Goal: Information Seeking & Learning: Understand process/instructions

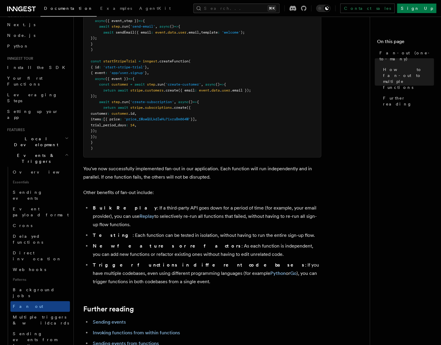
scroll to position [659, 0]
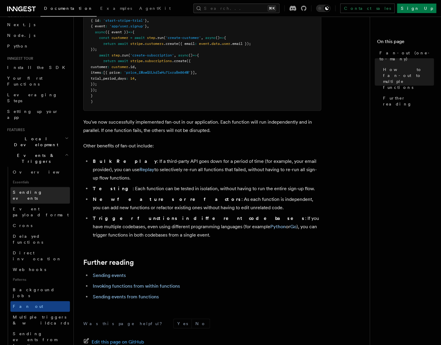
click at [35, 187] on link "Sending events" at bounding box center [39, 195] width 59 height 17
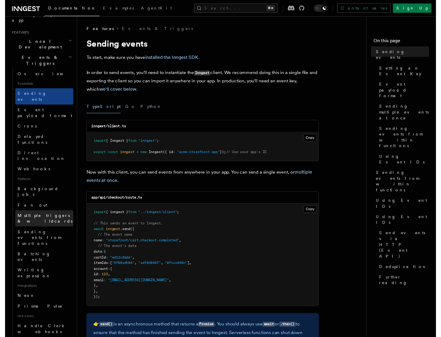
scroll to position [157, 0]
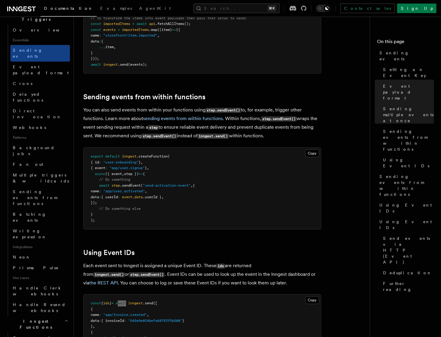
scroll to position [185, 0]
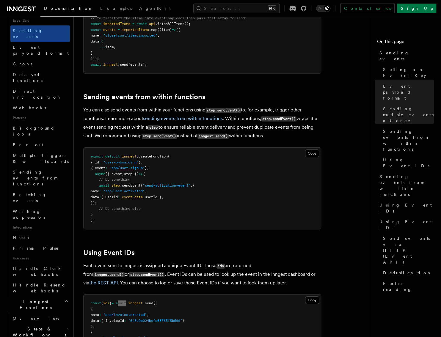
click at [66, 326] on icon "button" at bounding box center [67, 328] width 2 height 5
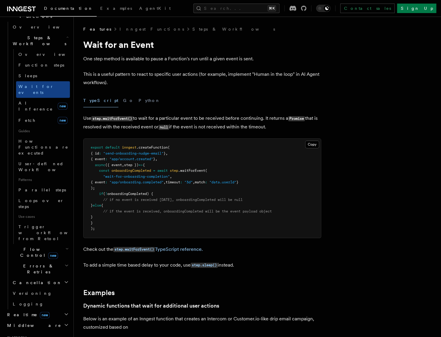
click at [130, 219] on pre "export default inngest .createFunction ( { id : "send-onboarding-nudge-email" }…" at bounding box center [202, 188] width 237 height 99
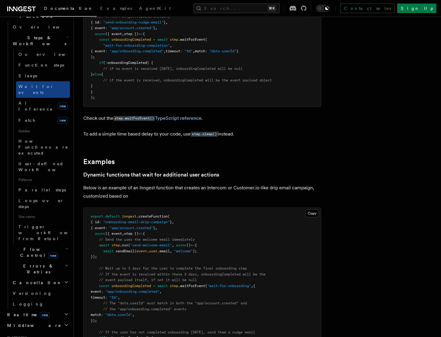
scroll to position [29, 0]
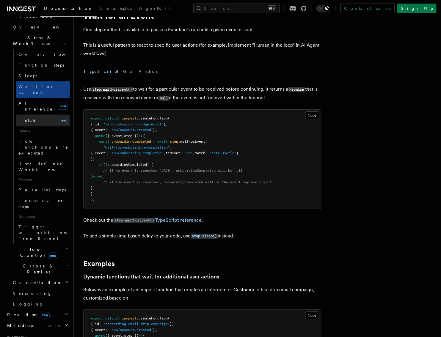
click at [34, 114] on link "Fetch new" at bounding box center [43, 120] width 54 height 12
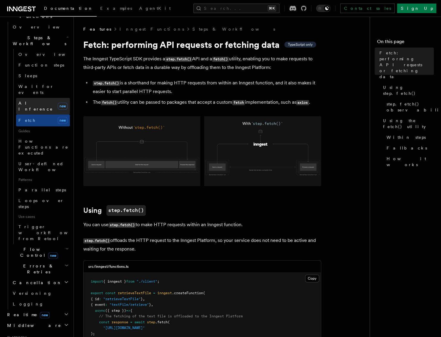
click at [32, 101] on span "AI Inference" at bounding box center [35, 106] width 34 height 11
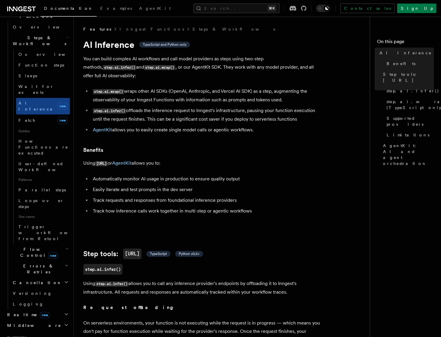
click at [65, 246] on icon "button" at bounding box center [66, 248] width 3 height 5
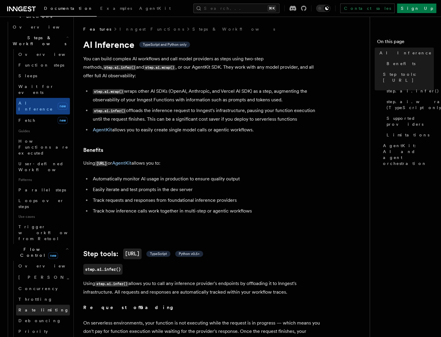
scroll to position [229, 0]
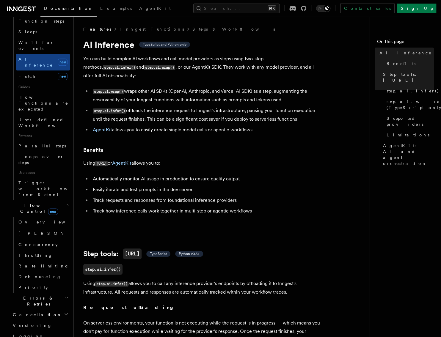
click at [64, 295] on icon "button" at bounding box center [66, 297] width 4 height 5
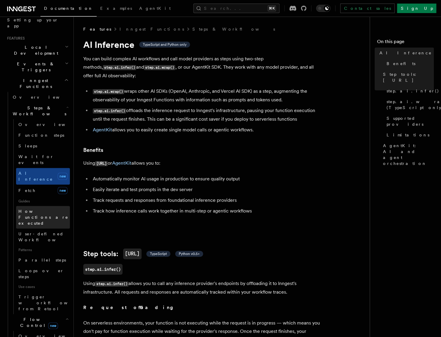
scroll to position [85, 0]
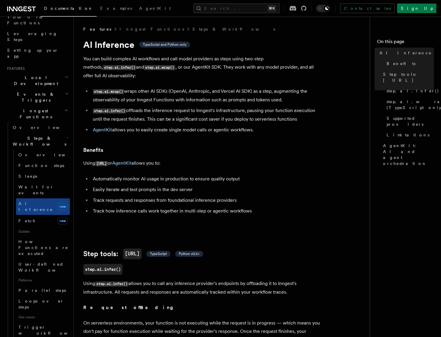
click at [65, 91] on icon "button" at bounding box center [67, 93] width 4 height 5
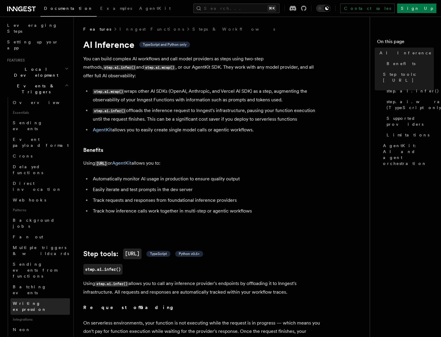
scroll to position [116, 0]
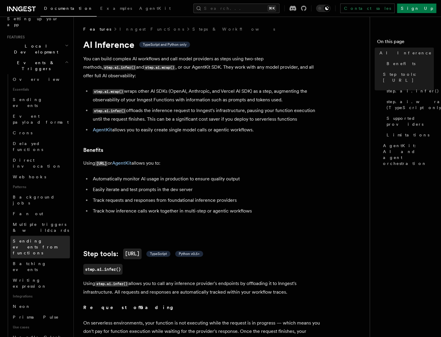
click at [25, 239] on span "Sending events from functions" at bounding box center [35, 247] width 44 height 17
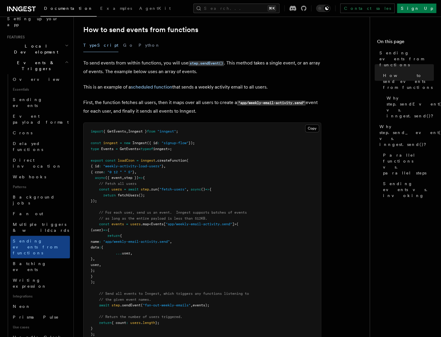
scroll to position [148, 0]
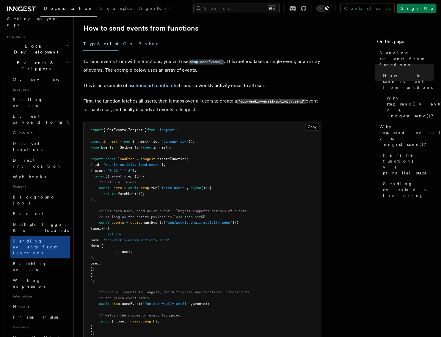
click at [410, 158] on nav "On this page Sending events from functions How to send events from functions Wh…" at bounding box center [404, 177] width 71 height 320
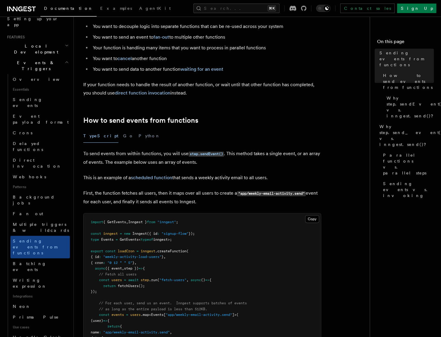
scroll to position [0, 0]
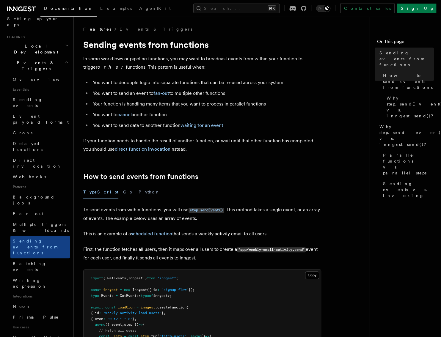
click at [203, 124] on link "waiting for an event" at bounding box center [201, 125] width 43 height 6
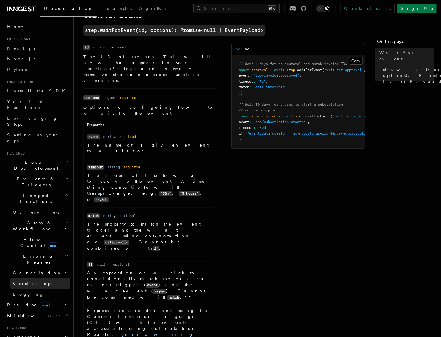
scroll to position [1, 0]
click at [66, 237] on icon "button" at bounding box center [67, 237] width 2 height 1
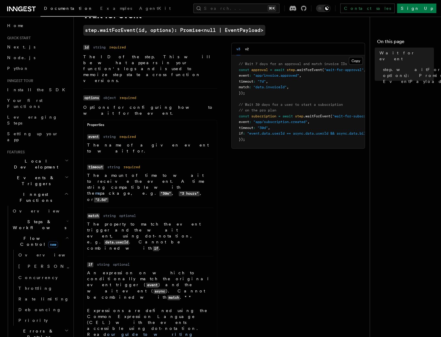
click at [65, 235] on icon "button" at bounding box center [66, 237] width 3 height 5
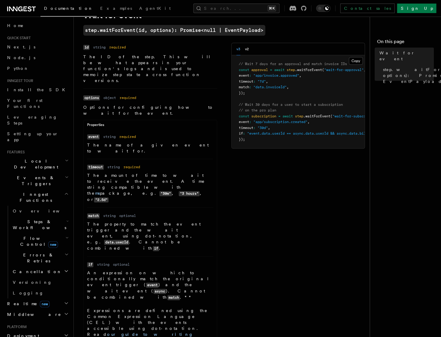
click at [65, 175] on icon "button" at bounding box center [67, 177] width 4 height 5
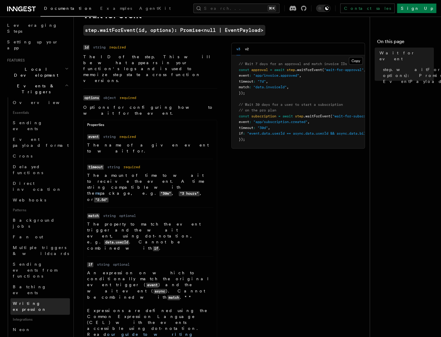
scroll to position [94, 0]
click at [31, 230] on link "Fan out" at bounding box center [39, 235] width 59 height 11
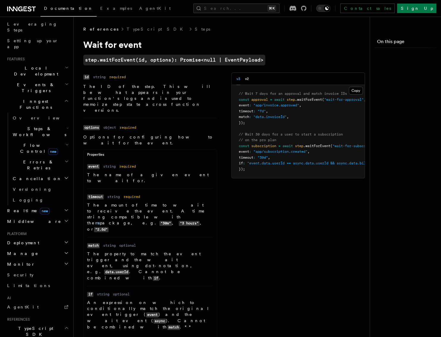
scroll to position [30, 0]
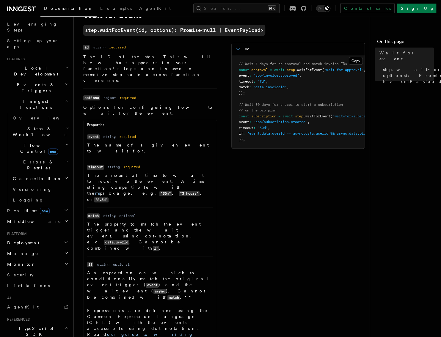
click at [244, 181] on div "Name id Type string Required required Description The ID of the step. This will…" at bounding box center [223, 211] width 281 height 336
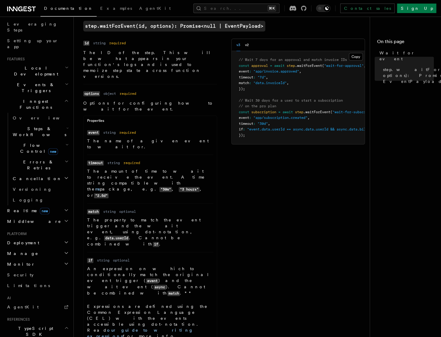
scroll to position [6, 0]
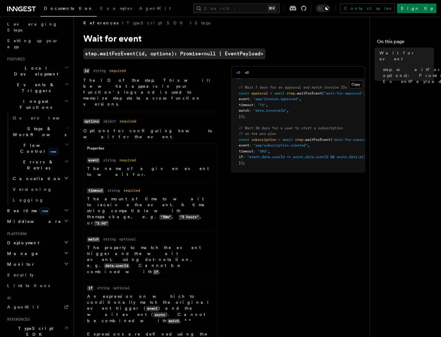
click at [267, 226] on div "Name id Type string Required required Description The ID of the step. This will…" at bounding box center [223, 234] width 281 height 336
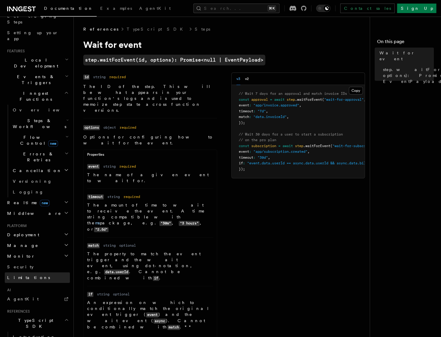
scroll to position [22, 0]
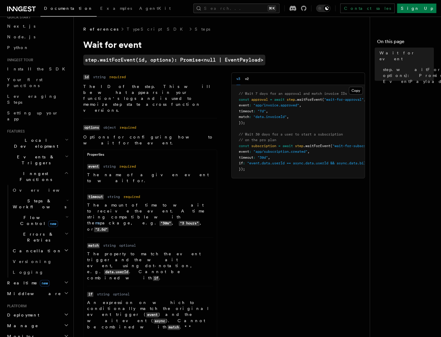
click at [332, 269] on div "Name id Type string Required required Description The ID of the step. This will…" at bounding box center [223, 241] width 281 height 336
click at [65, 154] on icon "button" at bounding box center [67, 156] width 4 height 5
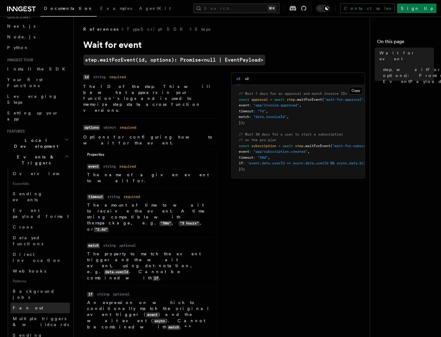
scroll to position [64, 0]
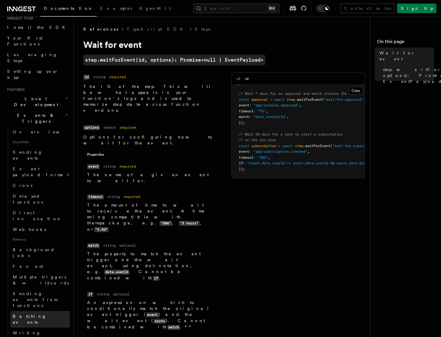
click at [34, 314] on span "Batching events" at bounding box center [30, 319] width 34 height 11
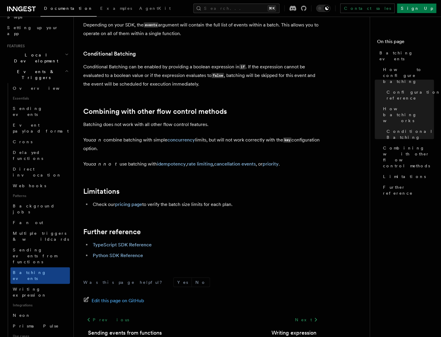
scroll to position [147, 0]
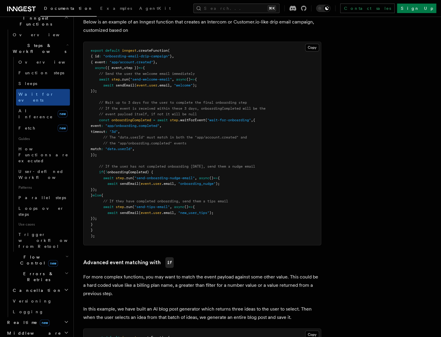
scroll to position [169, 0]
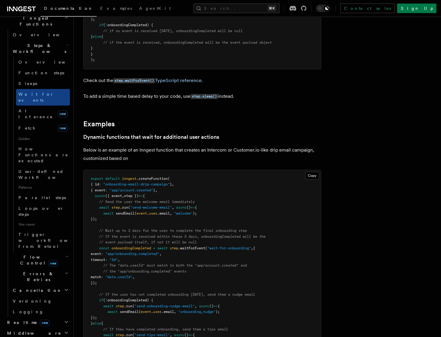
click at [148, 78] on code "step.waitForEvent()" at bounding box center [134, 80] width 42 height 5
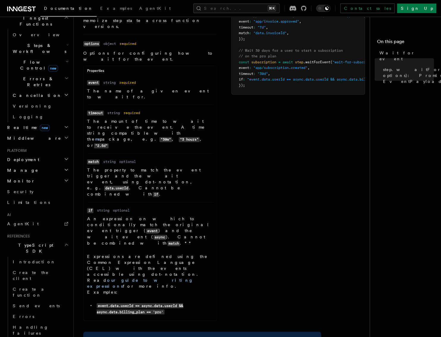
scroll to position [50, 0]
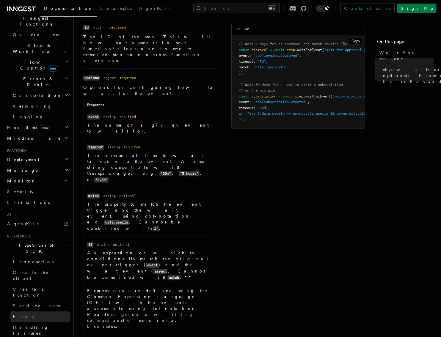
click at [26, 311] on link "Errors" at bounding box center [39, 316] width 59 height 11
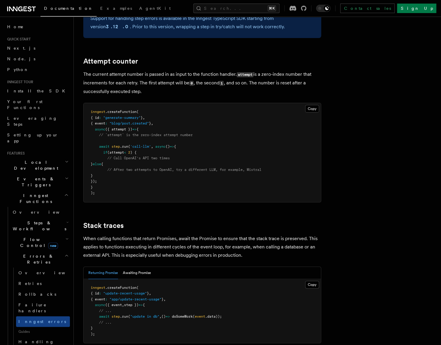
scroll to position [1250, 0]
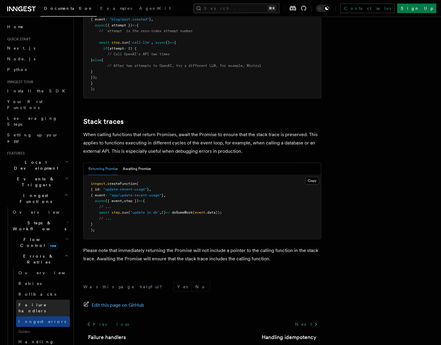
click at [40, 303] on span "Failure handlers" at bounding box center [32, 308] width 28 height 11
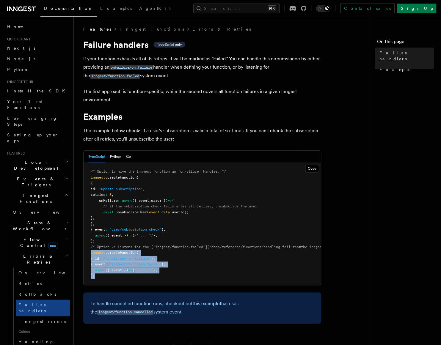
drag, startPoint x: 90, startPoint y: 251, endPoint x: 98, endPoint y: 270, distance: 20.7
click at [98, 270] on pre "/* Option 1: give the inngest function an `onFailure` handler. */ inngest .crea…" at bounding box center [202, 224] width 237 height 122
click at [129, 210] on span "unsubscribeUser" at bounding box center [131, 212] width 31 height 4
drag, startPoint x: 123, startPoint y: 200, endPoint x: 185, endPoint y: 198, distance: 62.1
click at [185, 198] on pre "/* Option 1: give the inngest function an `onFailure` handler. */ inngest .crea…" at bounding box center [202, 224] width 237 height 122
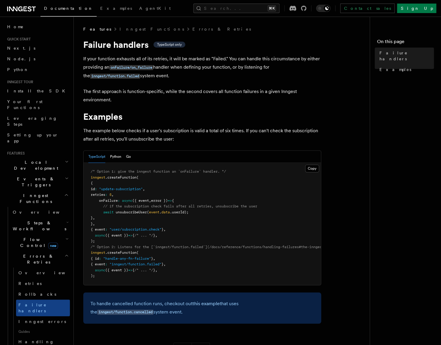
copy span "async ({ event , error }) => {"
click at [407, 158] on nav "On this page Failure handlers Examples" at bounding box center [404, 181] width 71 height 328
click at [23, 237] on span "Flow Control new" at bounding box center [37, 243] width 55 height 12
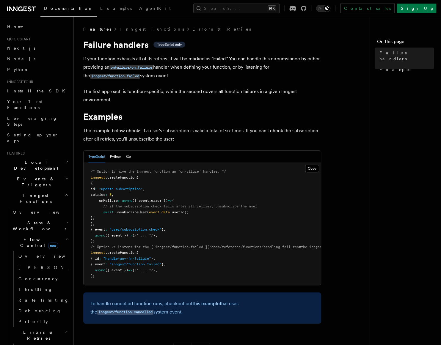
click at [45, 220] on span "Steps & Workflows" at bounding box center [38, 226] width 56 height 12
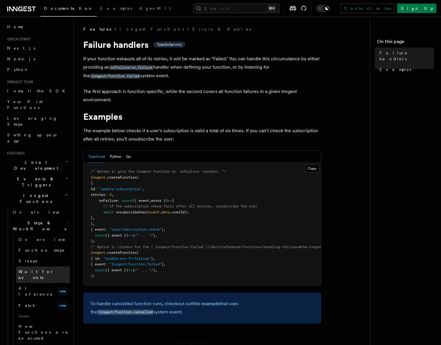
click at [38, 269] on span "Wait for events" at bounding box center [35, 274] width 35 height 11
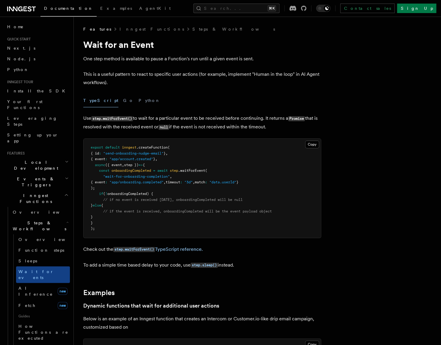
scroll to position [10, 0]
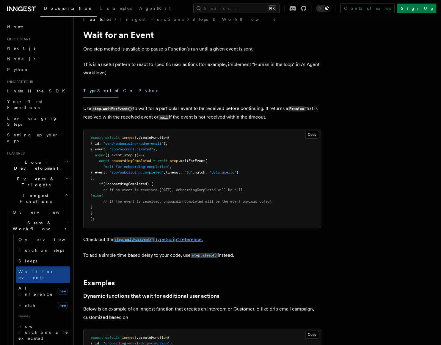
click at [155, 239] on code "step.waitForEvent()" at bounding box center [134, 239] width 42 height 5
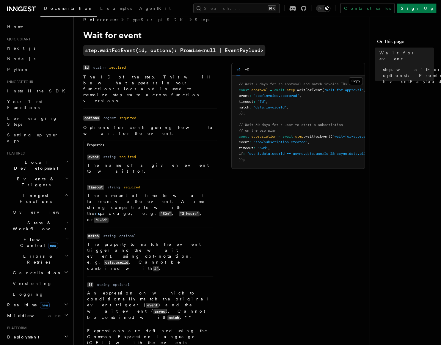
click at [285, 161] on pre "// Wait 7 days for an approval and match invoice IDs const approval = await ste…" at bounding box center [297, 121] width 133 height 93
click at [298, 222] on div "Name id Type string Required required Description The ID of the step. This will…" at bounding box center [223, 231] width 281 height 336
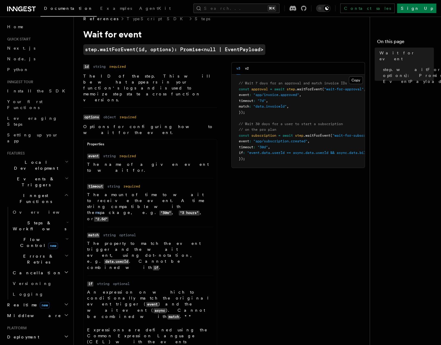
click at [226, 279] on div "Name id Type string Required required Description The ID of the step. This will…" at bounding box center [223, 230] width 281 height 336
click at [215, 287] on ul "Name event Type string Required required Description The name of a given event …" at bounding box center [150, 272] width 133 height 238
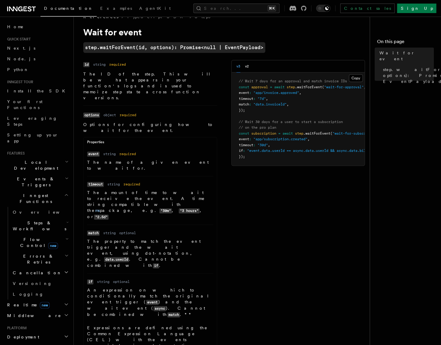
scroll to position [26, 0]
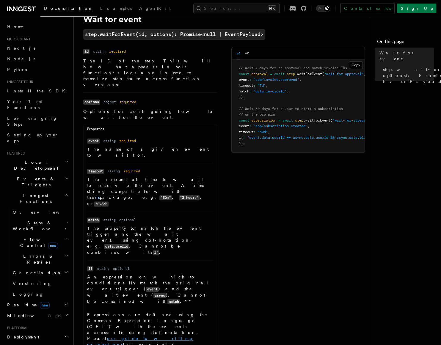
click at [106, 336] on link "our guide to writing expressions" at bounding box center [140, 341] width 106 height 11
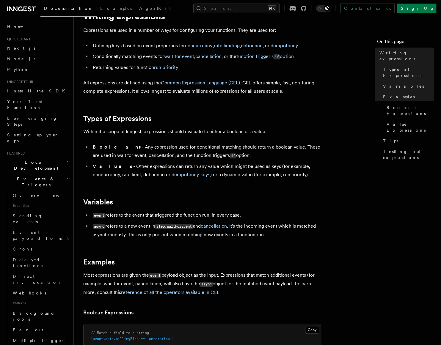
scroll to position [65, 0]
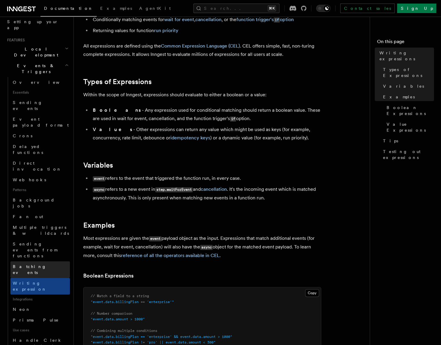
scroll to position [160, 0]
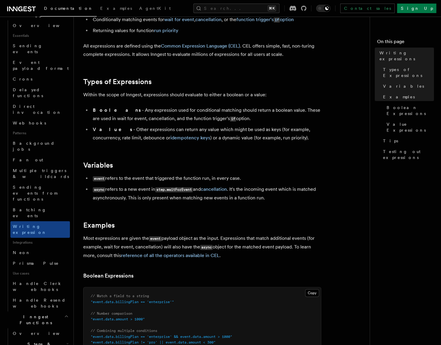
scroll to position [186, 0]
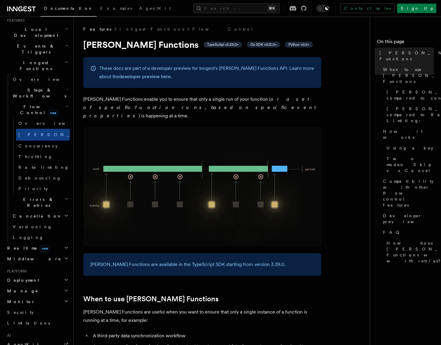
scroll to position [122, 0]
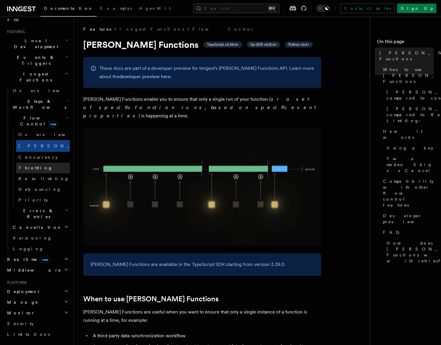
click at [27, 166] on span "Throttling" at bounding box center [35, 168] width 34 height 5
